Goal: Information Seeking & Learning: Learn about a topic

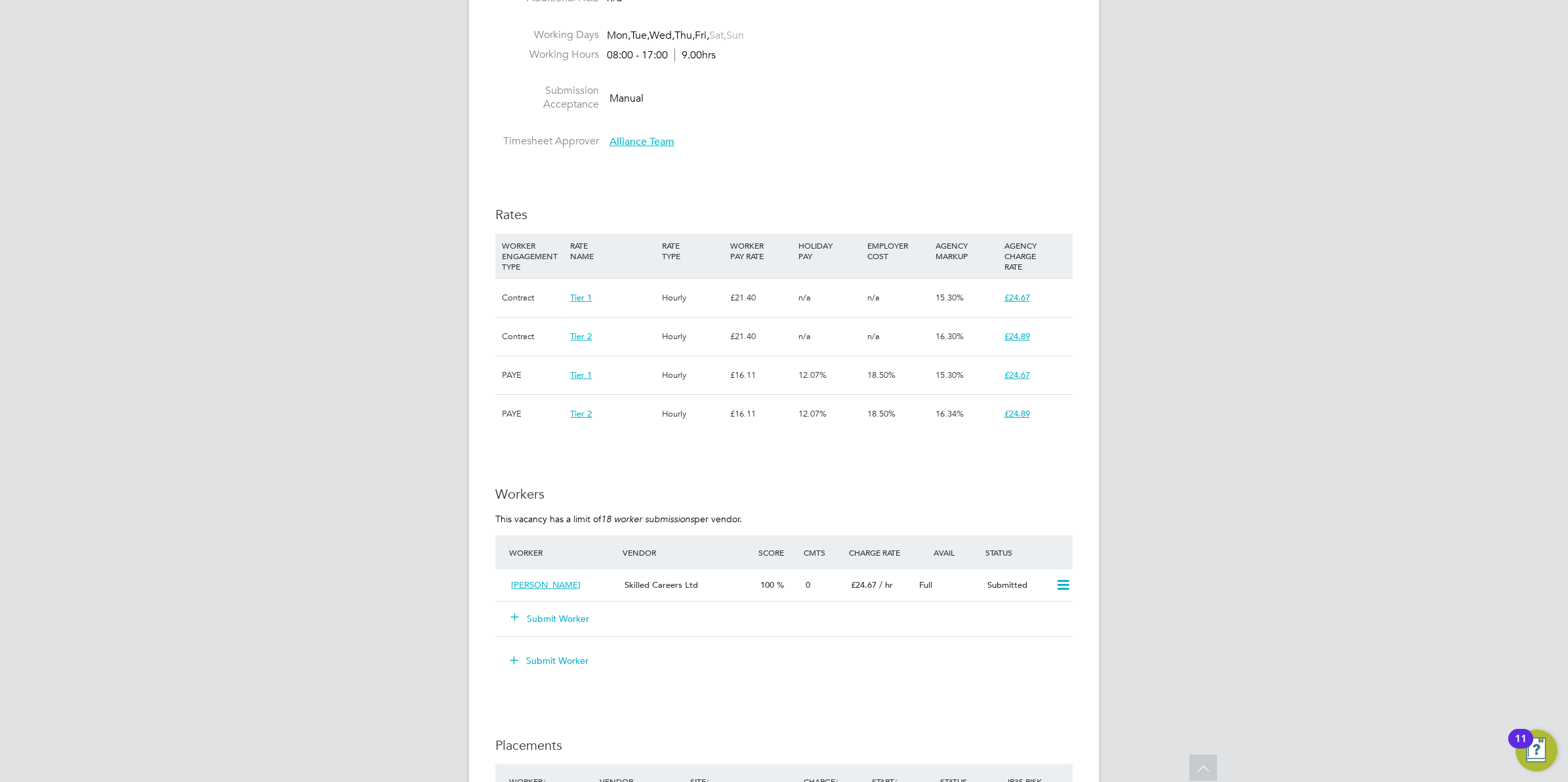
scroll to position [656, 0]
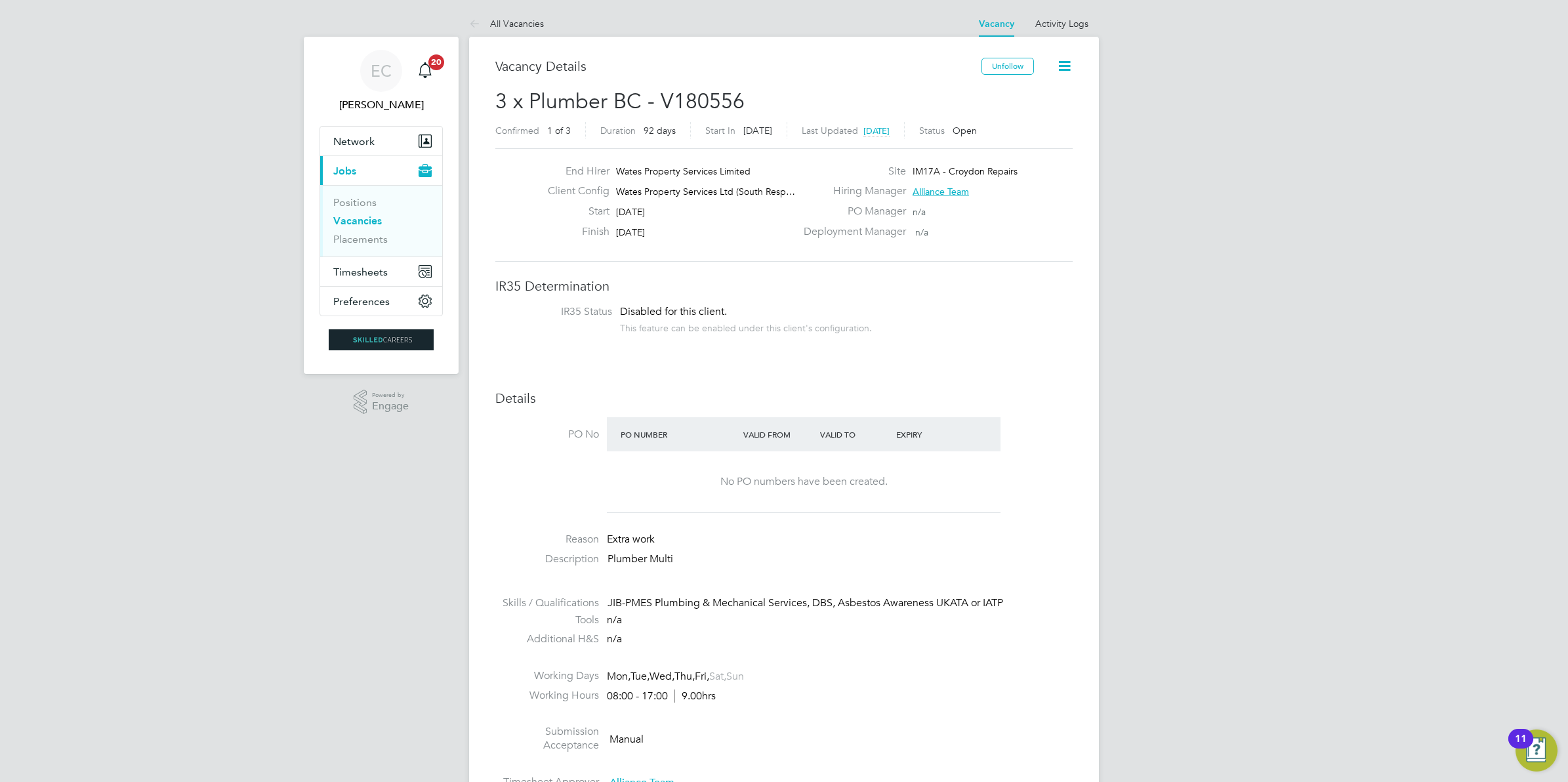
drag, startPoint x: 316, startPoint y: 448, endPoint x: 310, endPoint y: 472, distance: 24.7
